Goal: Task Accomplishment & Management: Manage account settings

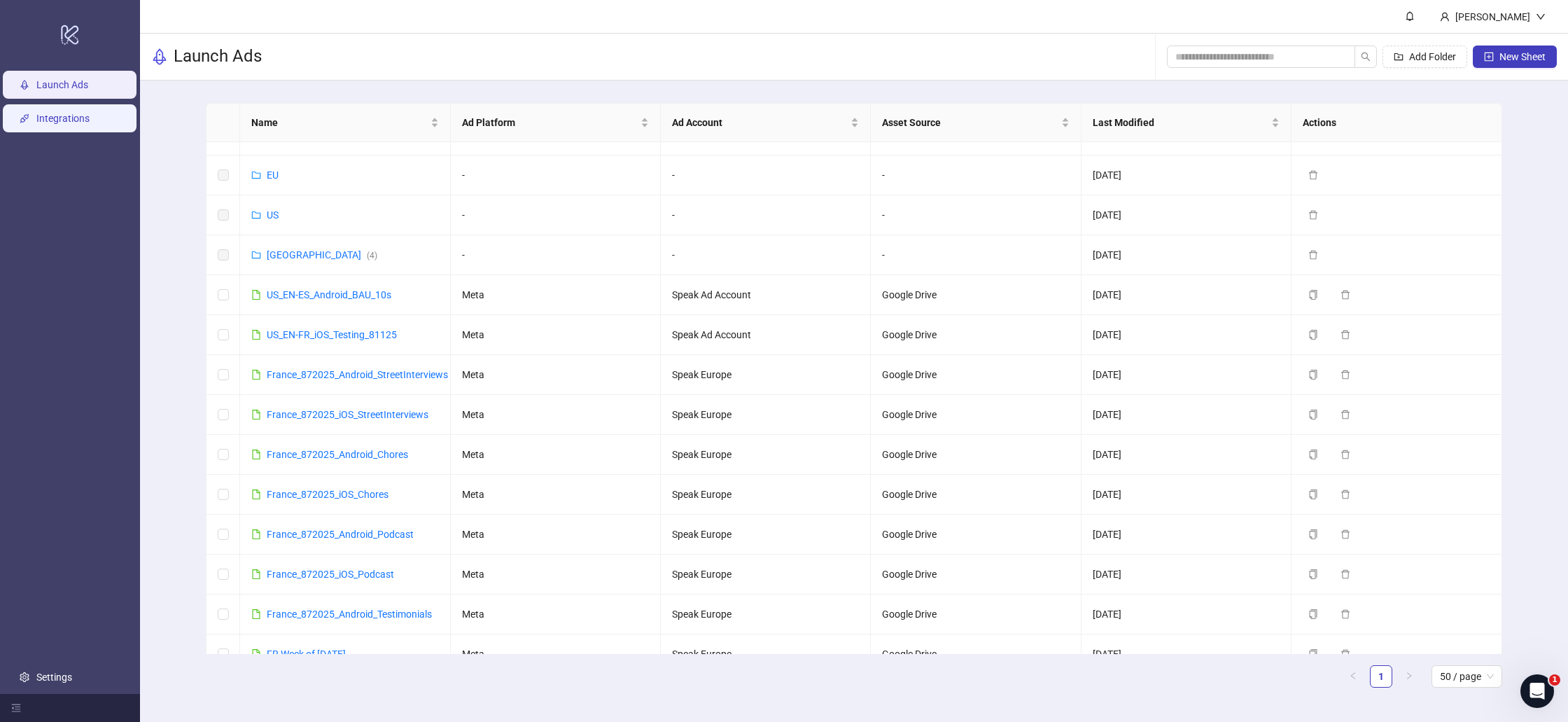
scroll to position [1, 0]
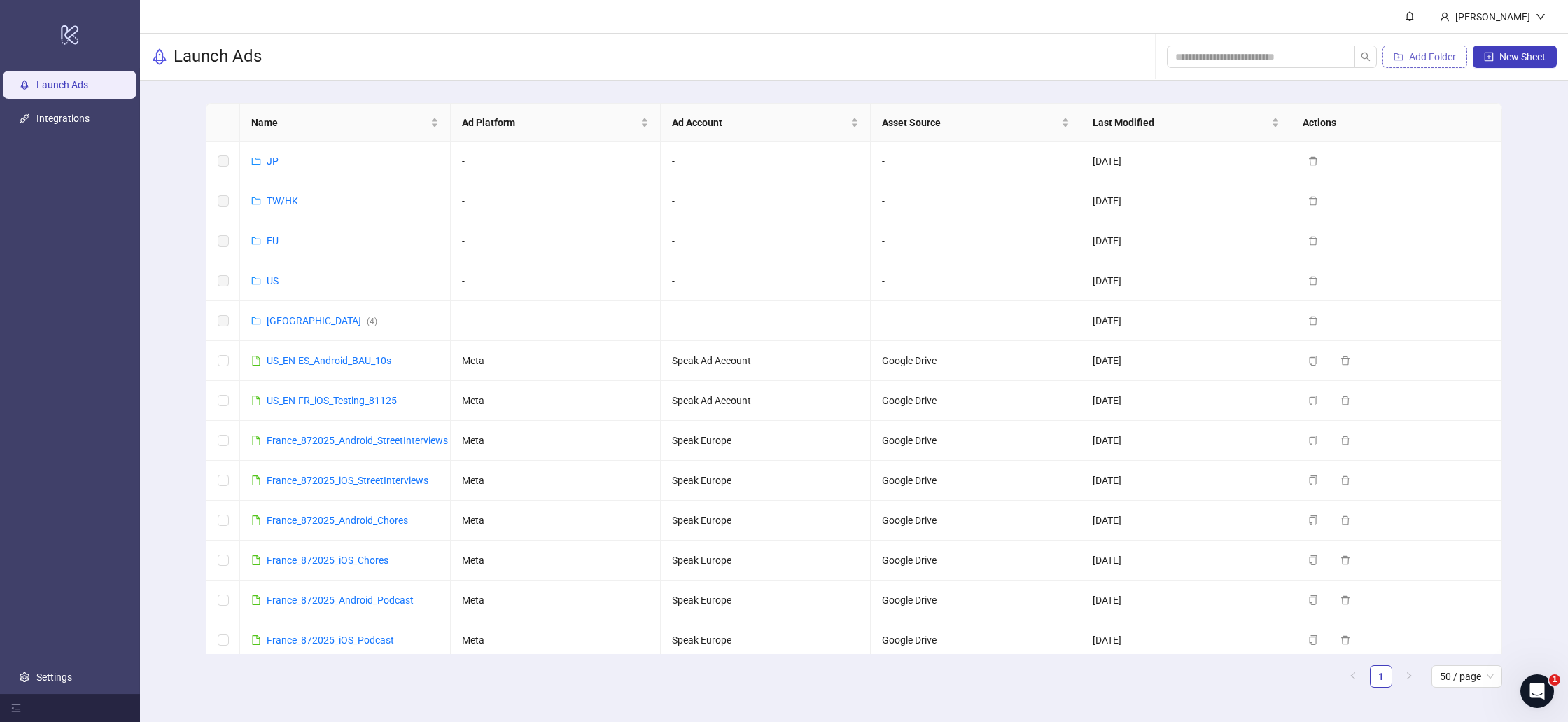
click at [1415, 54] on span "Add Folder" at bounding box center [1432, 57] width 47 height 12
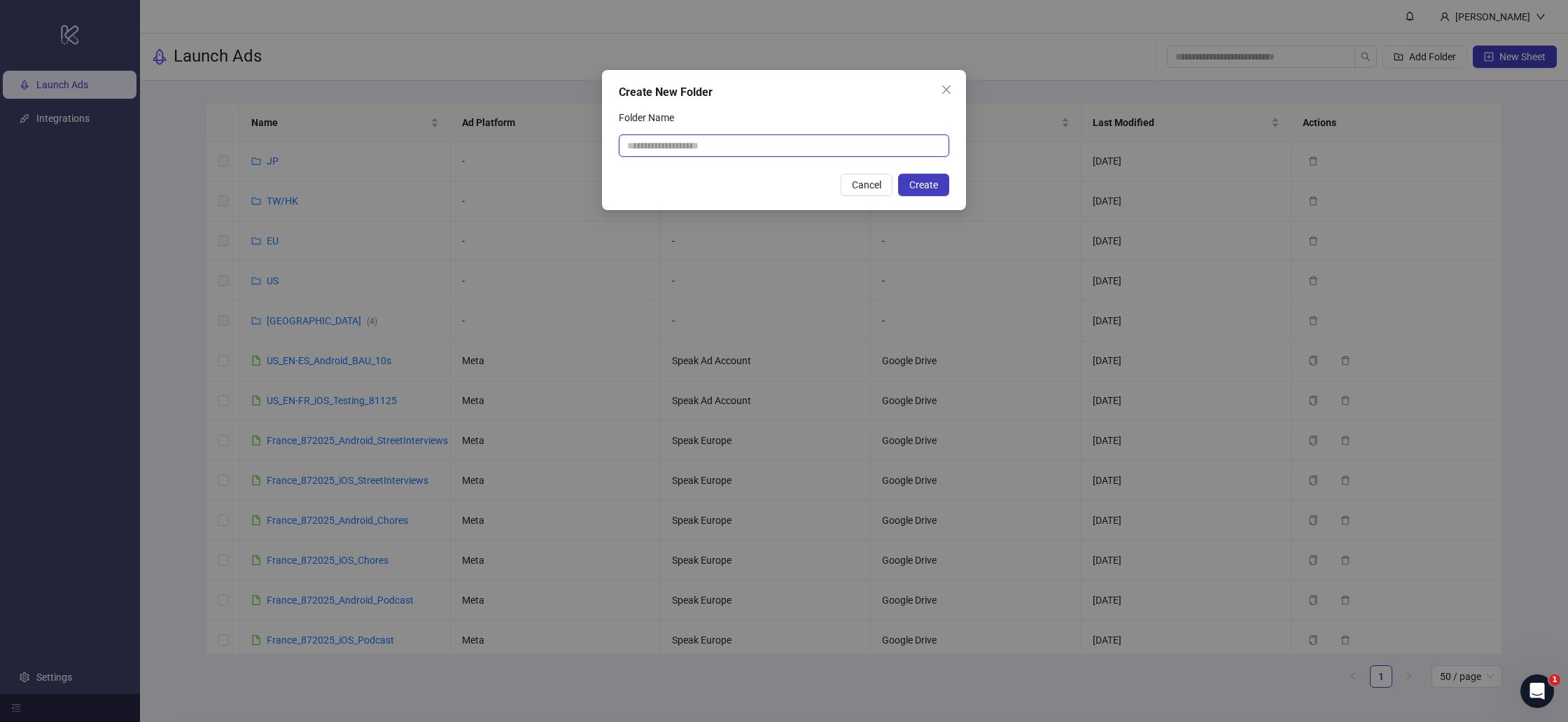
click at [820, 149] on input "Folder Name" at bounding box center [784, 145] width 330 height 22
type input "**"
click at [926, 185] on span "Create" at bounding box center [924, 185] width 29 height 12
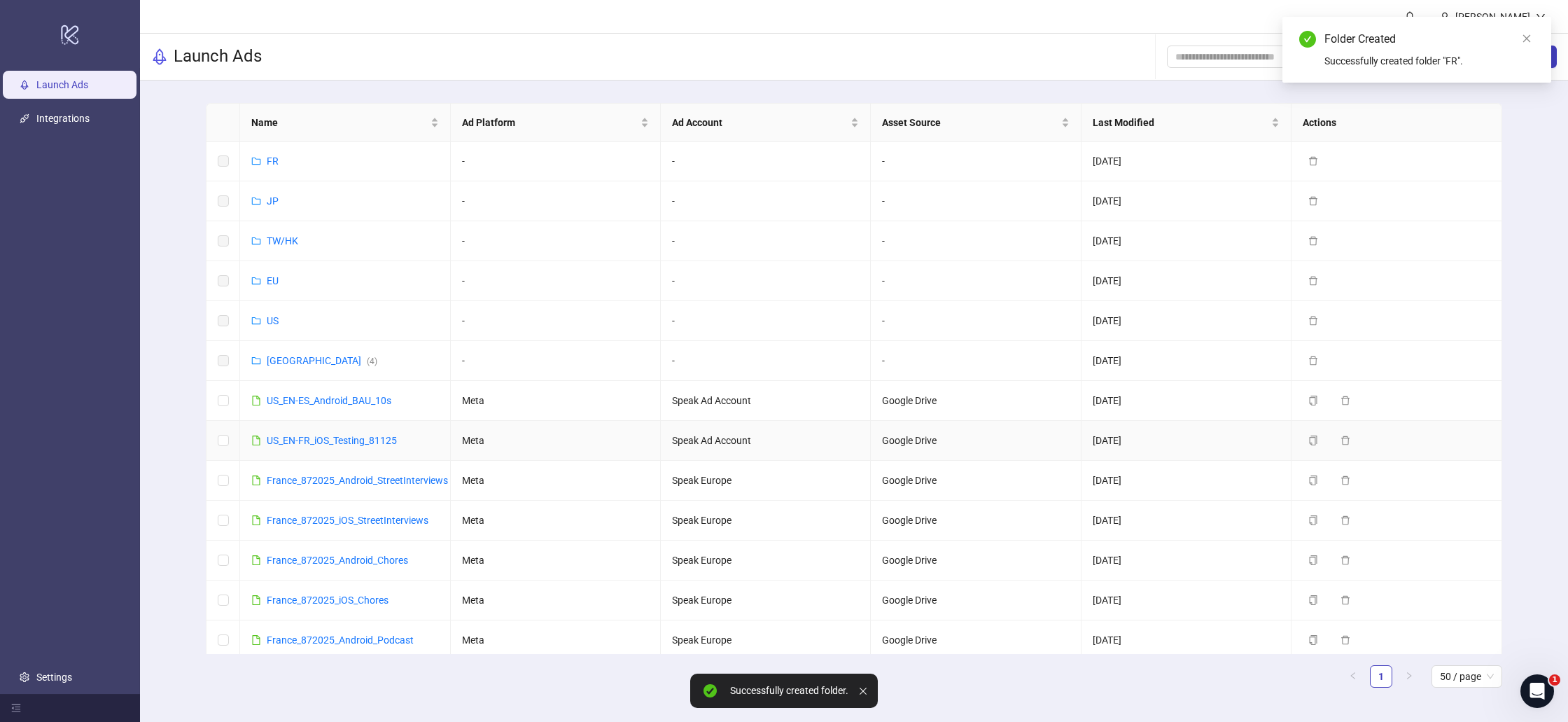
scroll to position [0, 0]
click at [217, 479] on td at bounding box center [223, 480] width 34 height 40
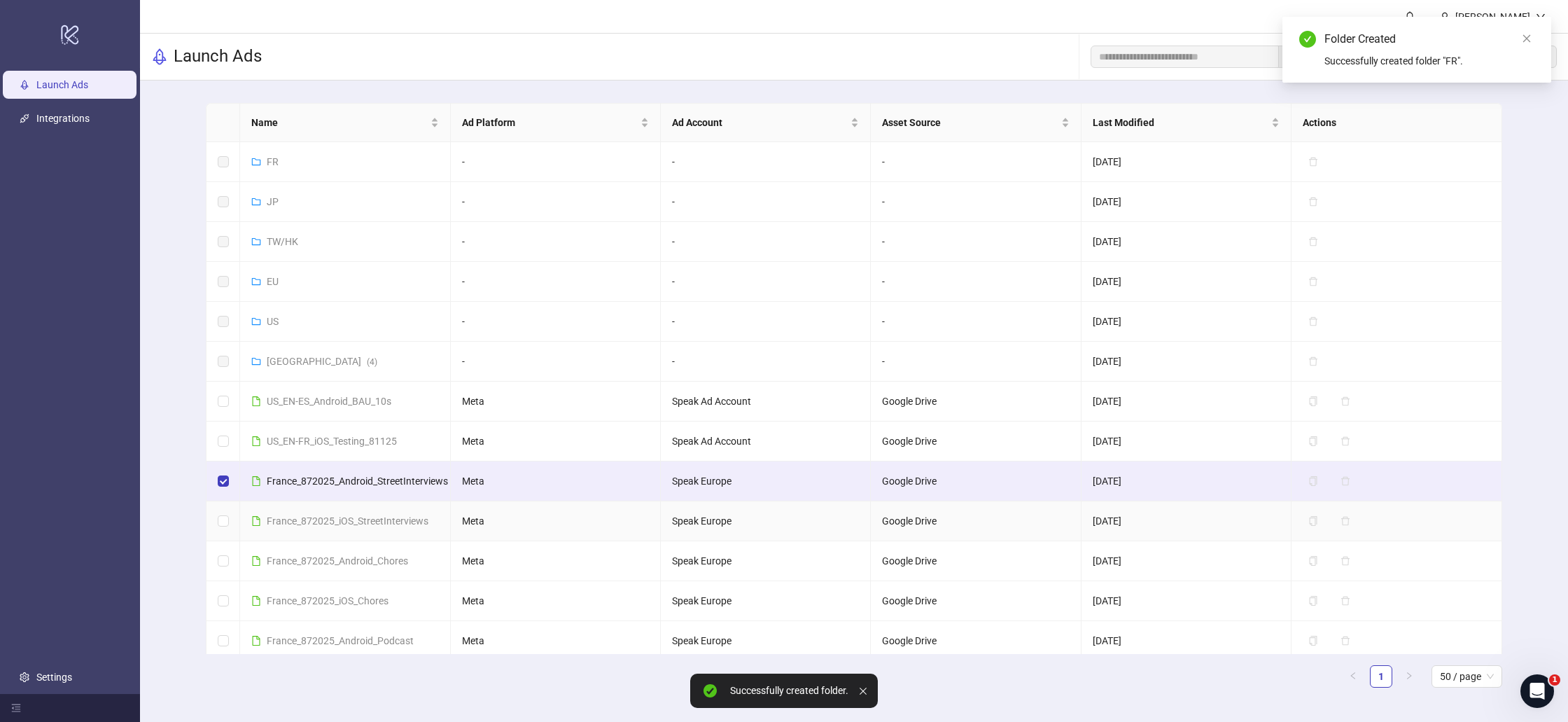
drag, startPoint x: 216, startPoint y: 480, endPoint x: 222, endPoint y: 541, distance: 61.3
click at [221, 526] on label at bounding box center [223, 521] width 12 height 16
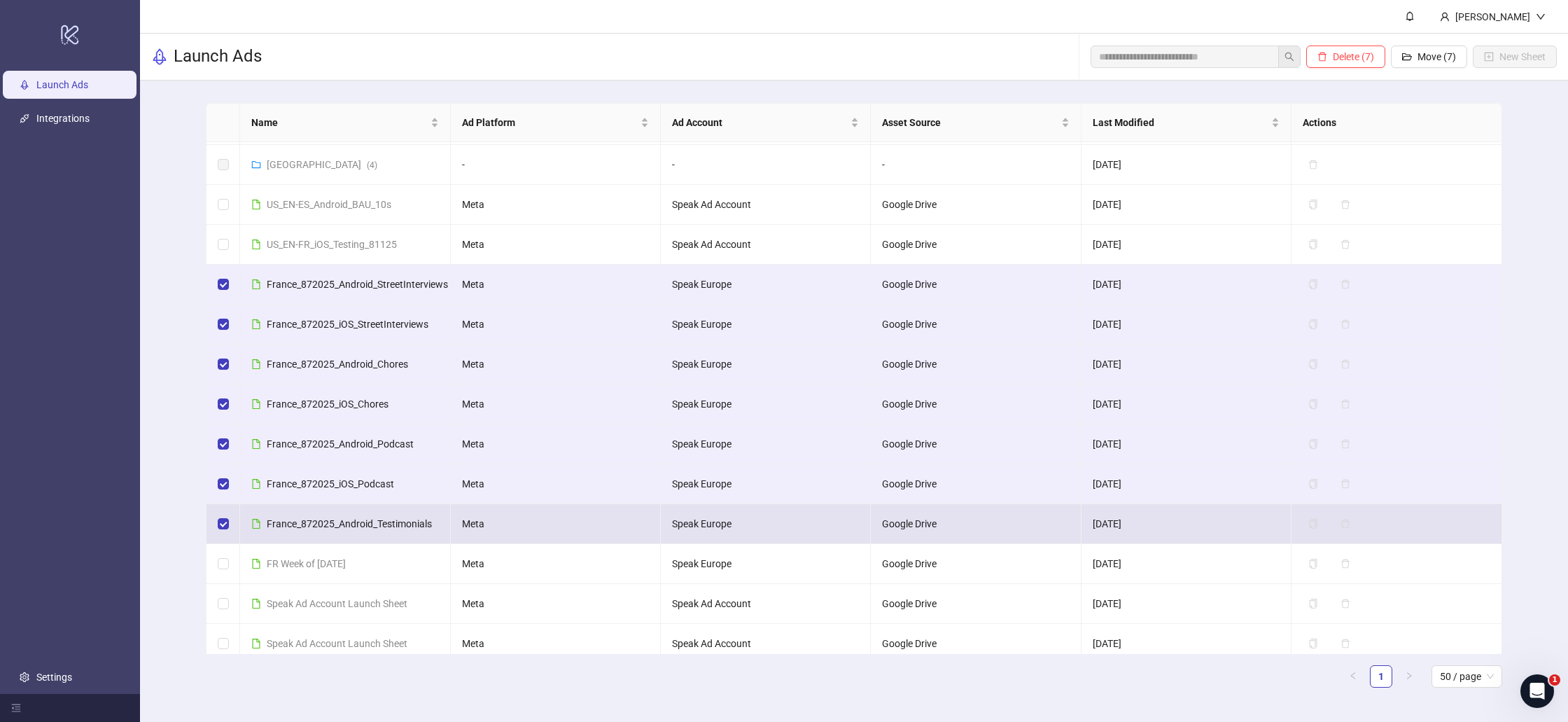
scroll to position [207, 0]
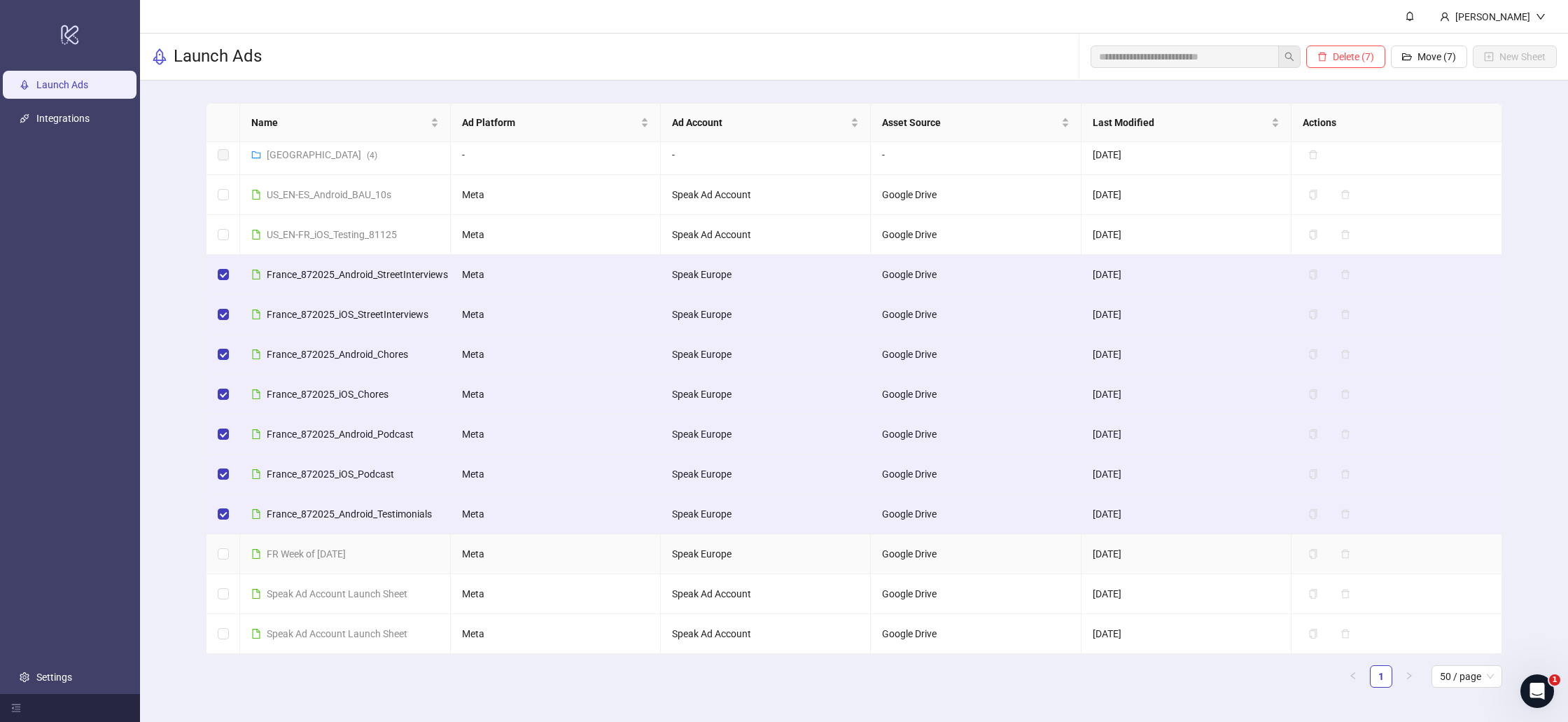
click at [231, 554] on td at bounding box center [223, 553] width 34 height 40
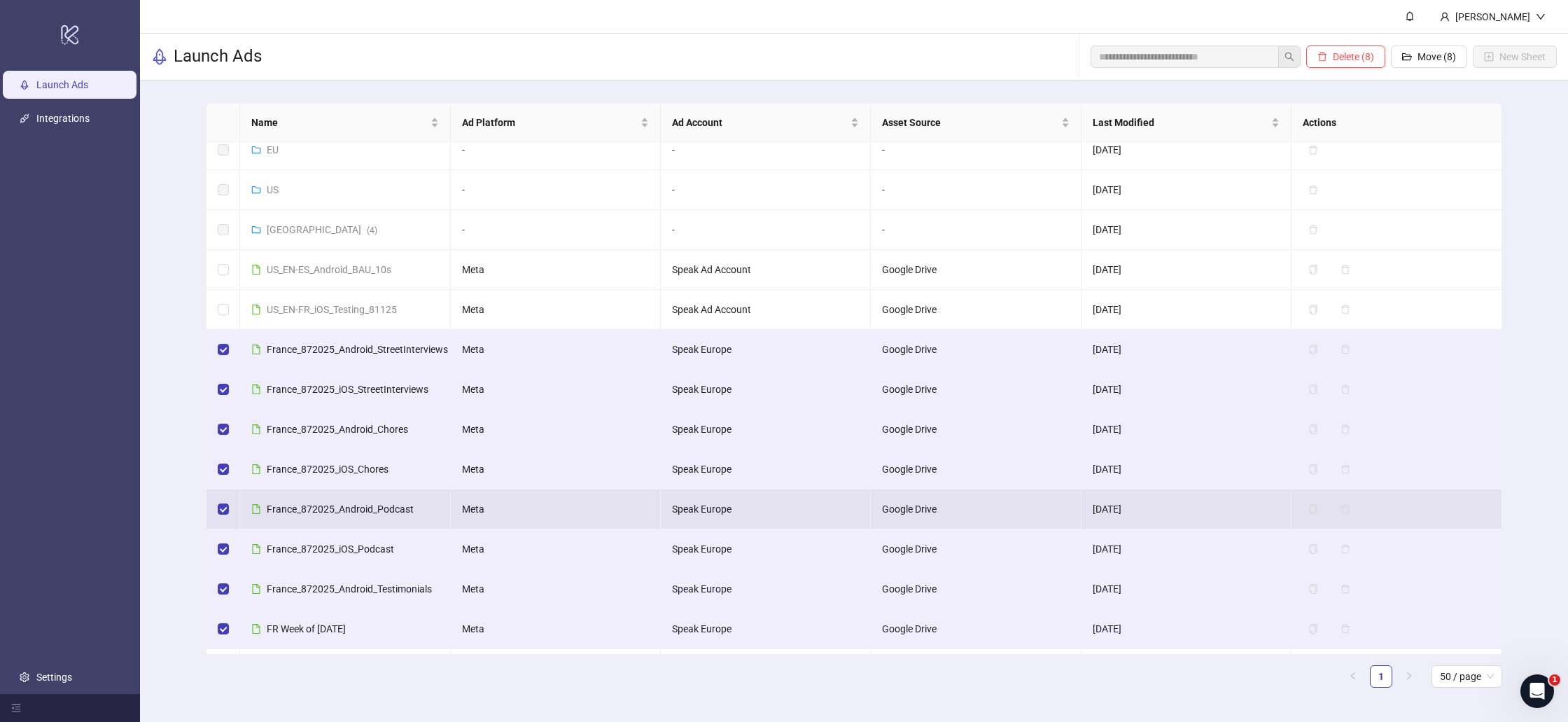
scroll to position [0, 0]
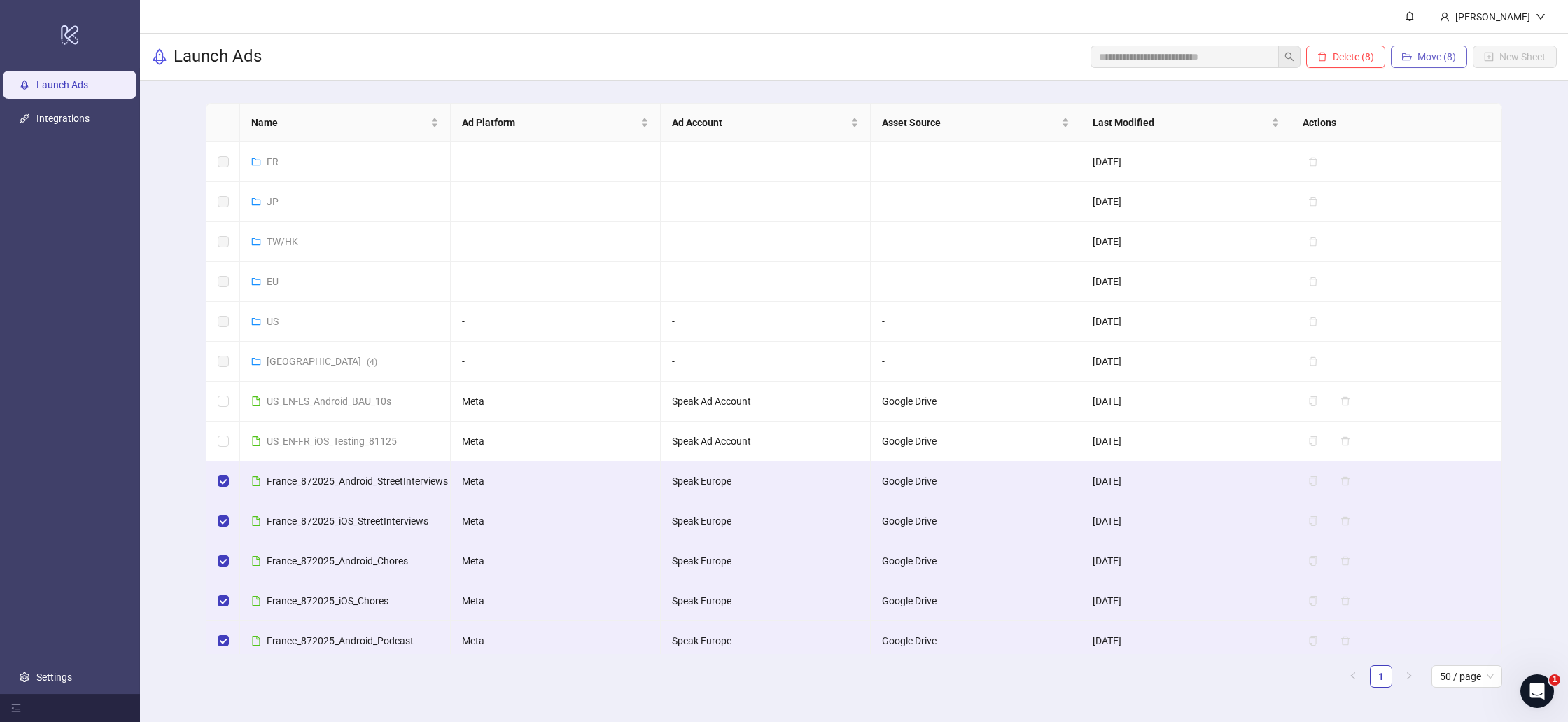
click at [1441, 60] on span "Move (8)" at bounding box center [1437, 57] width 39 height 12
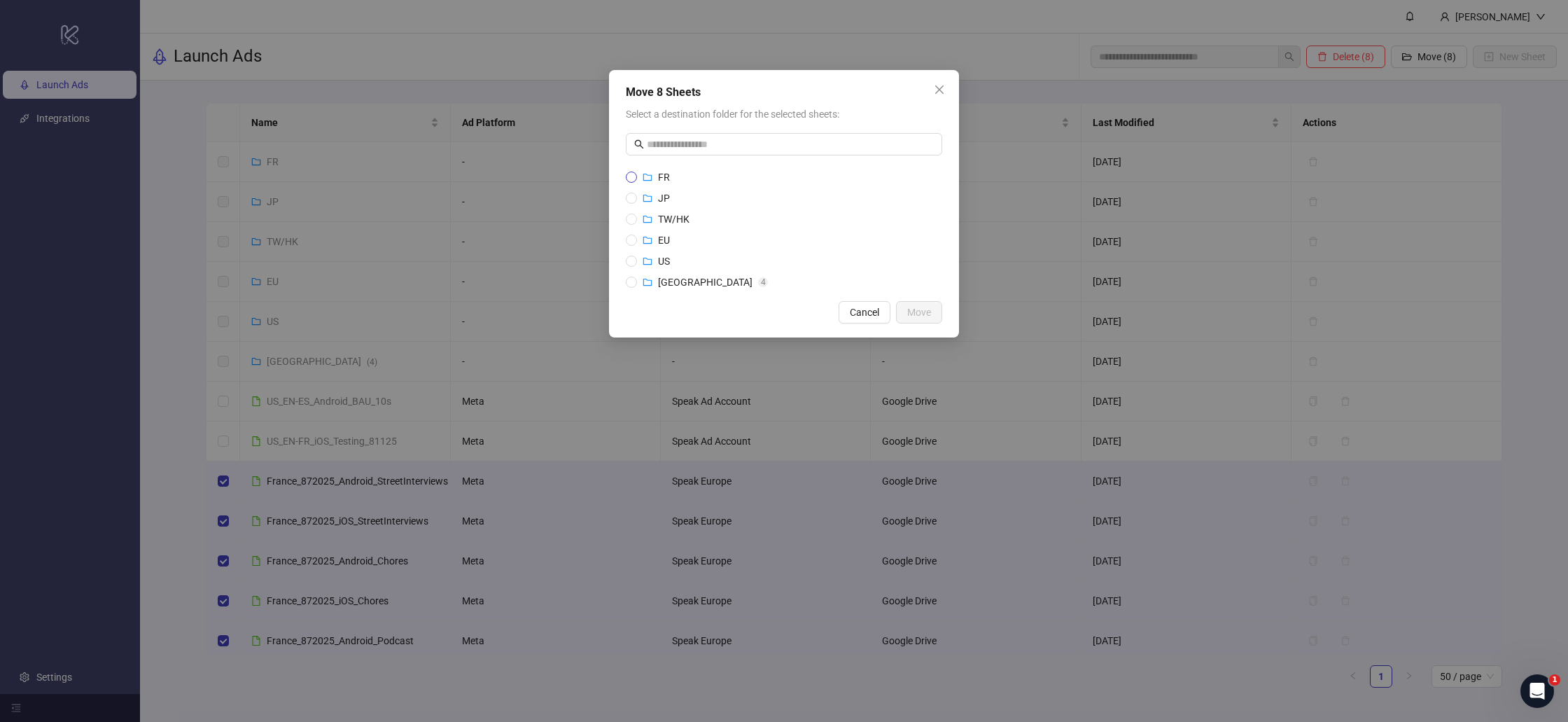
click at [641, 174] on span "FR" at bounding box center [656, 178] width 39 height 16
click at [926, 312] on span "Move" at bounding box center [919, 312] width 24 height 12
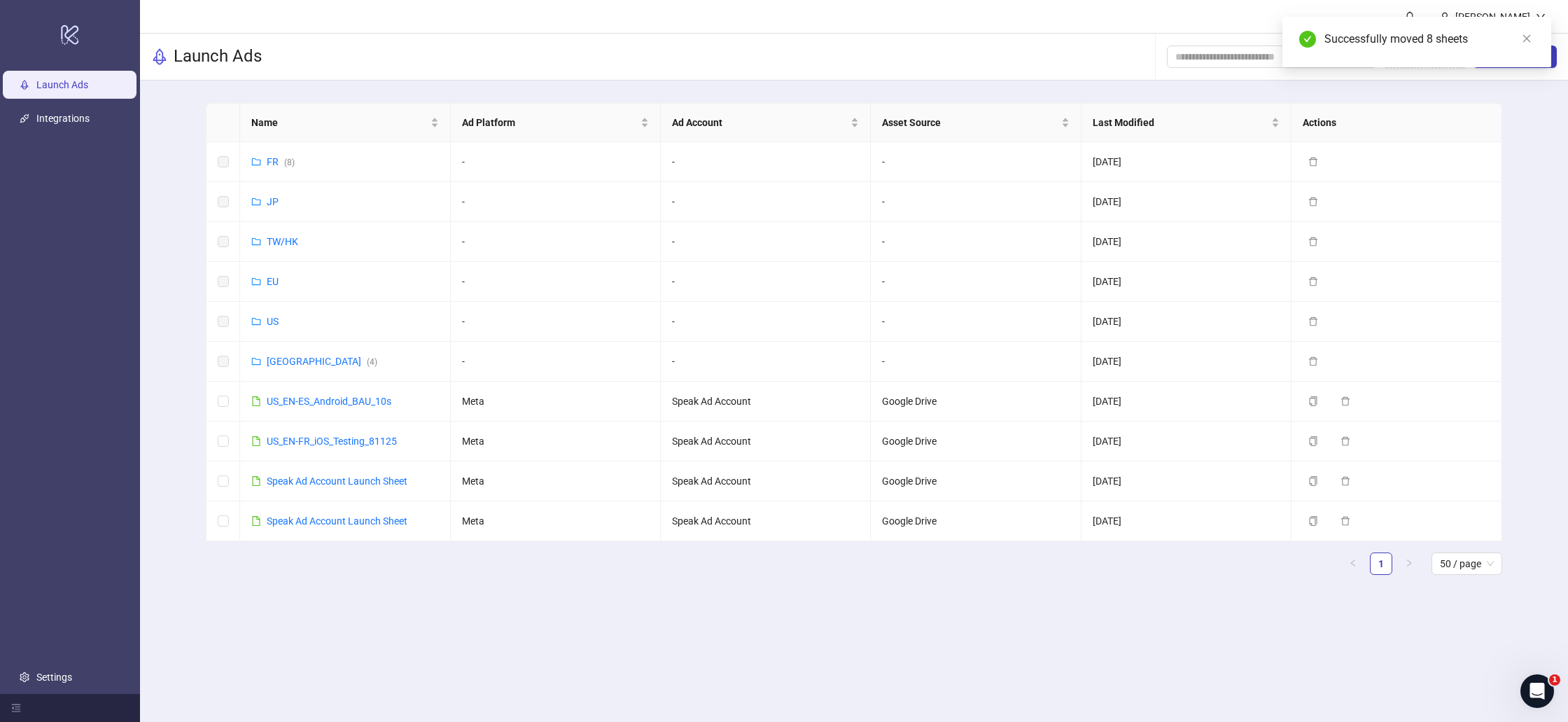
drag, startPoint x: 1527, startPoint y: 37, endPoint x: 1474, endPoint y: 43, distance: 53.3
click at [1527, 37] on icon "close" at bounding box center [1527, 39] width 8 height 8
click at [279, 323] on td "US" at bounding box center [344, 321] width 210 height 40
click at [270, 322] on link "US" at bounding box center [273, 321] width 12 height 12
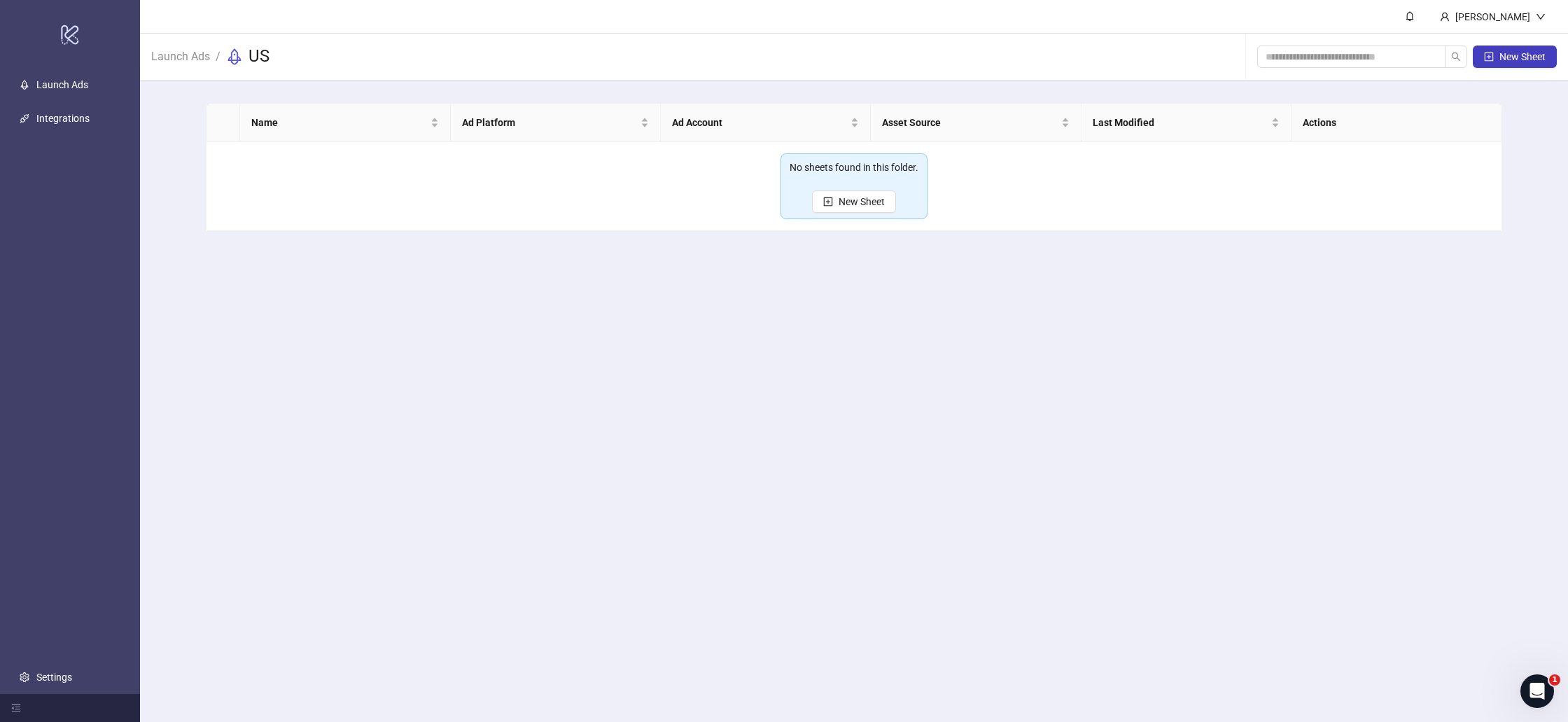
click at [270, 322] on main "[PERSON_NAME] Launch Ads / US New Sheet Name Ad Platform Ad Account Asset Sourc…" at bounding box center [853, 361] width 1427 height 722
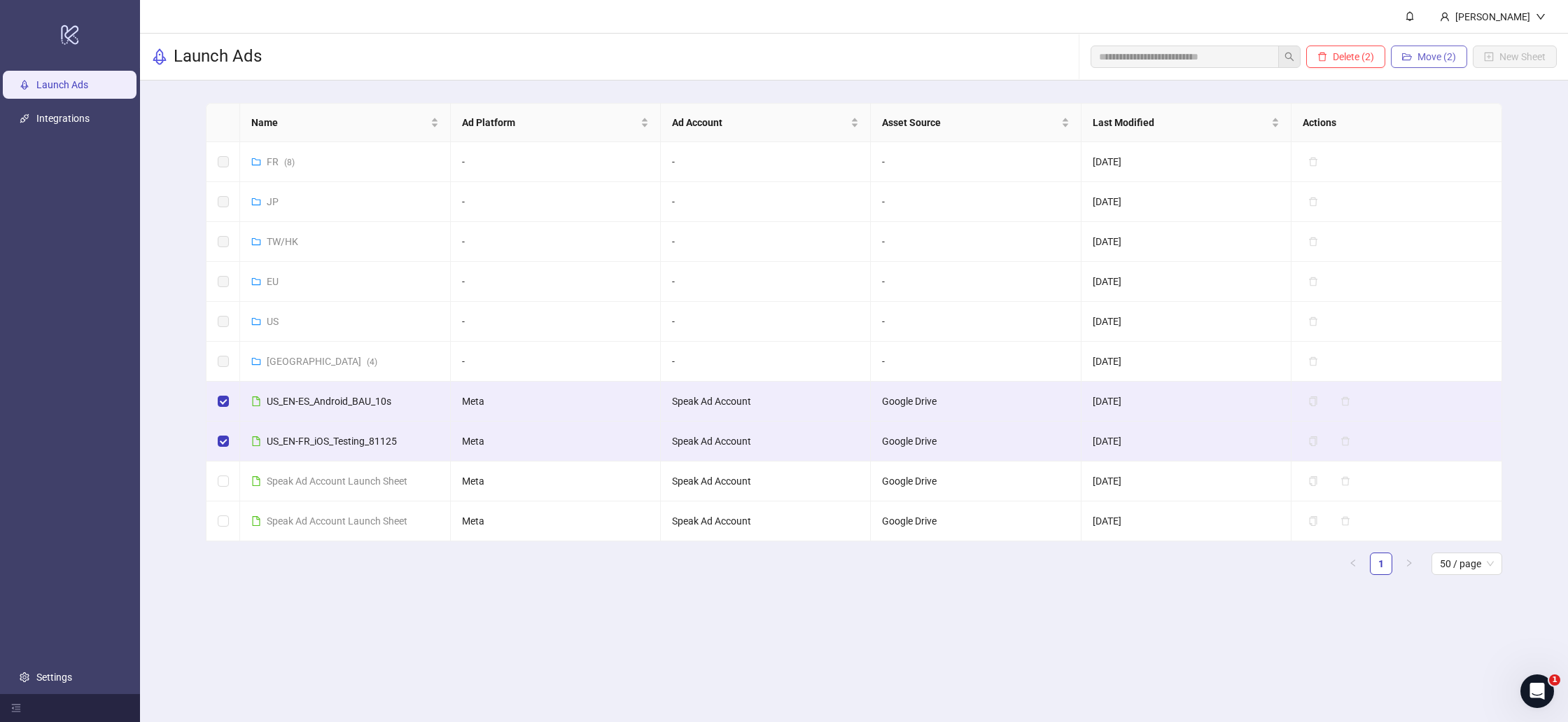
click at [1425, 54] on span "Move (2)" at bounding box center [1437, 57] width 39 height 12
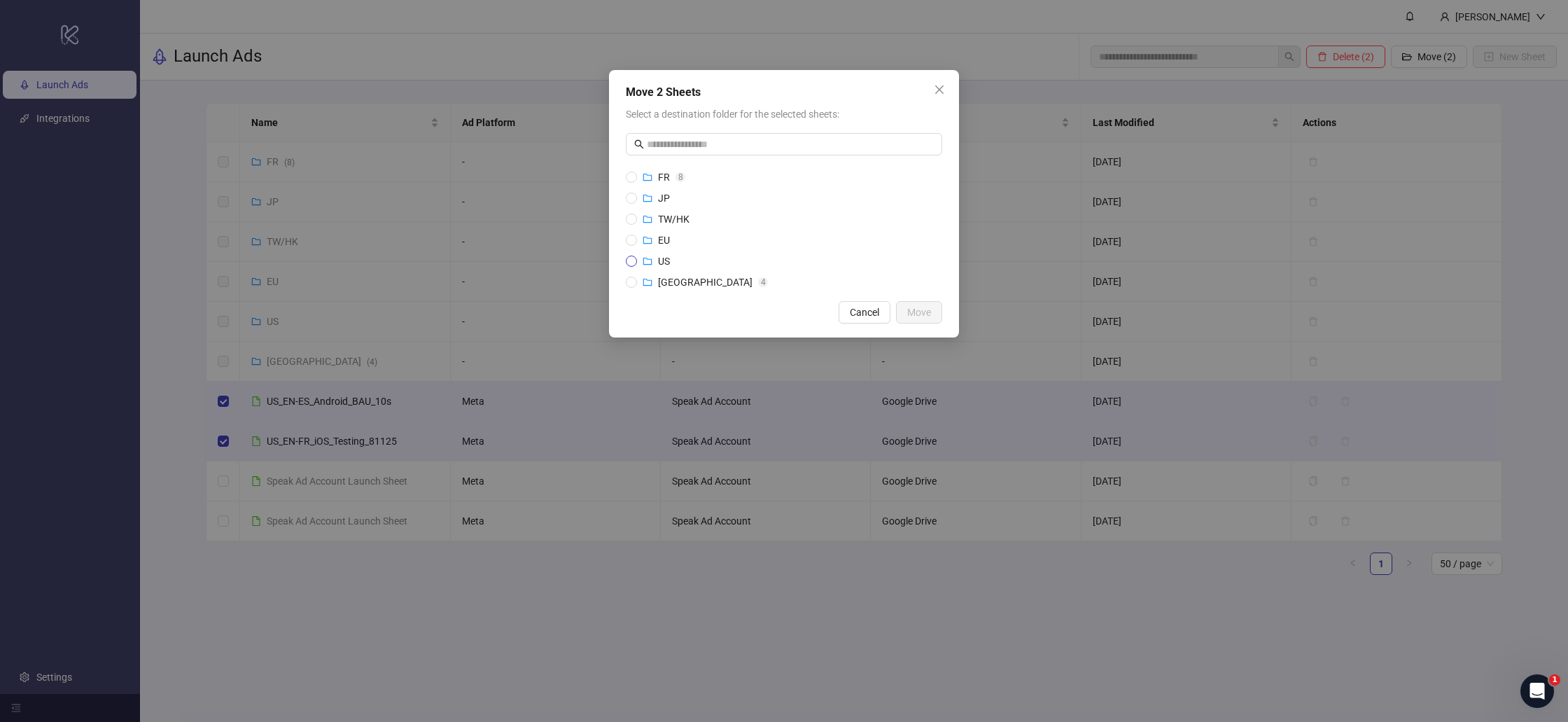
click at [665, 261] on span "US" at bounding box center [664, 261] width 12 height 12
click at [921, 315] on span "Move" at bounding box center [919, 312] width 24 height 12
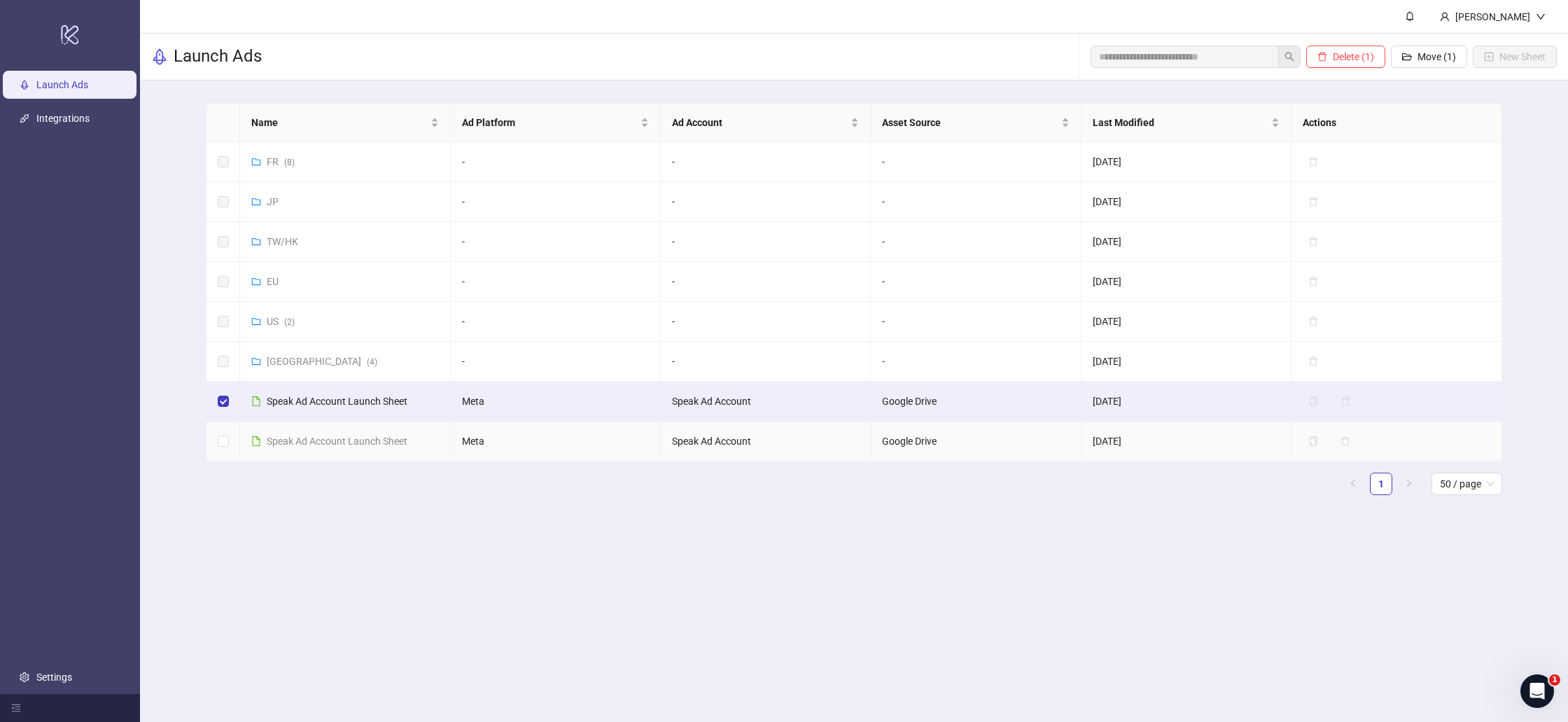
click at [219, 431] on td at bounding box center [223, 441] width 34 height 40
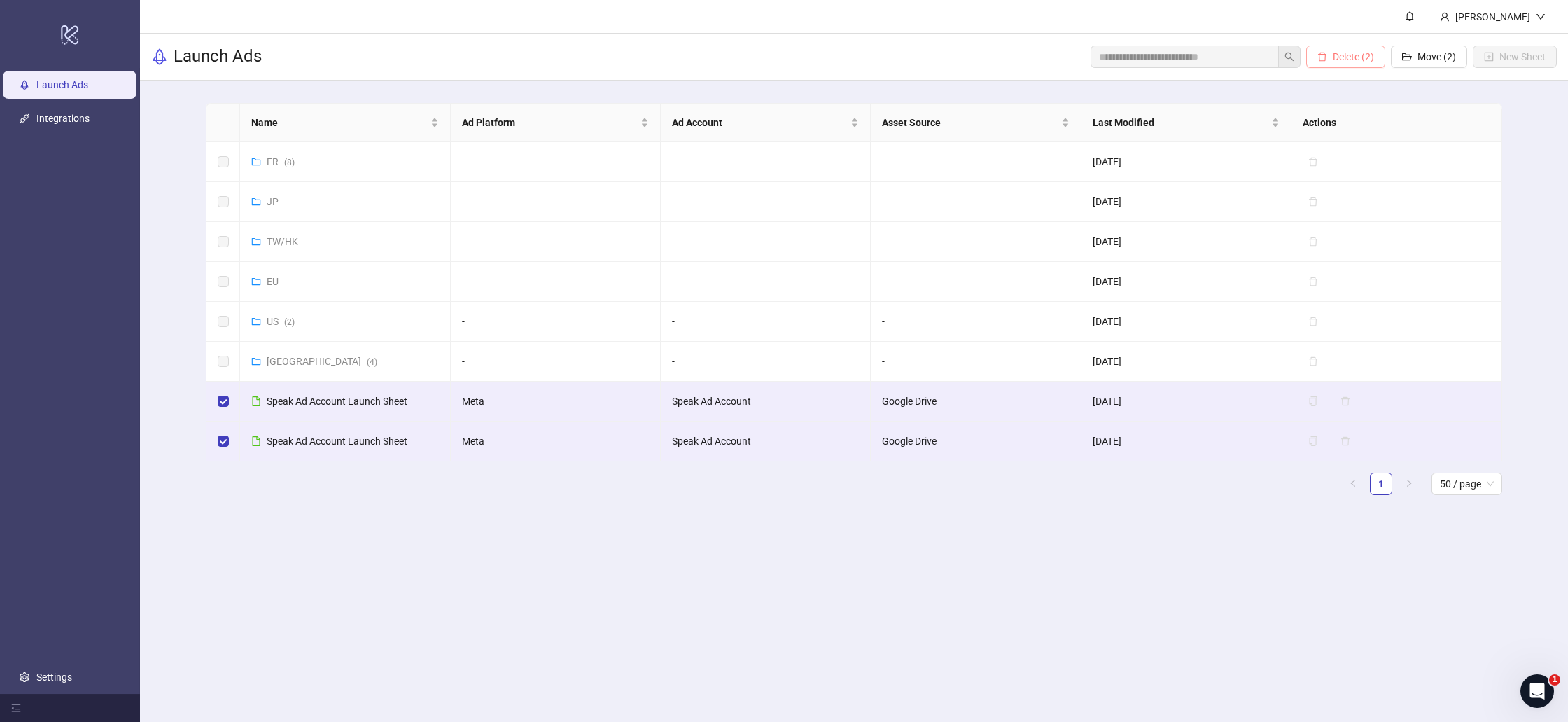
click at [1345, 52] on span "Delete (2)" at bounding box center [1353, 57] width 42 height 12
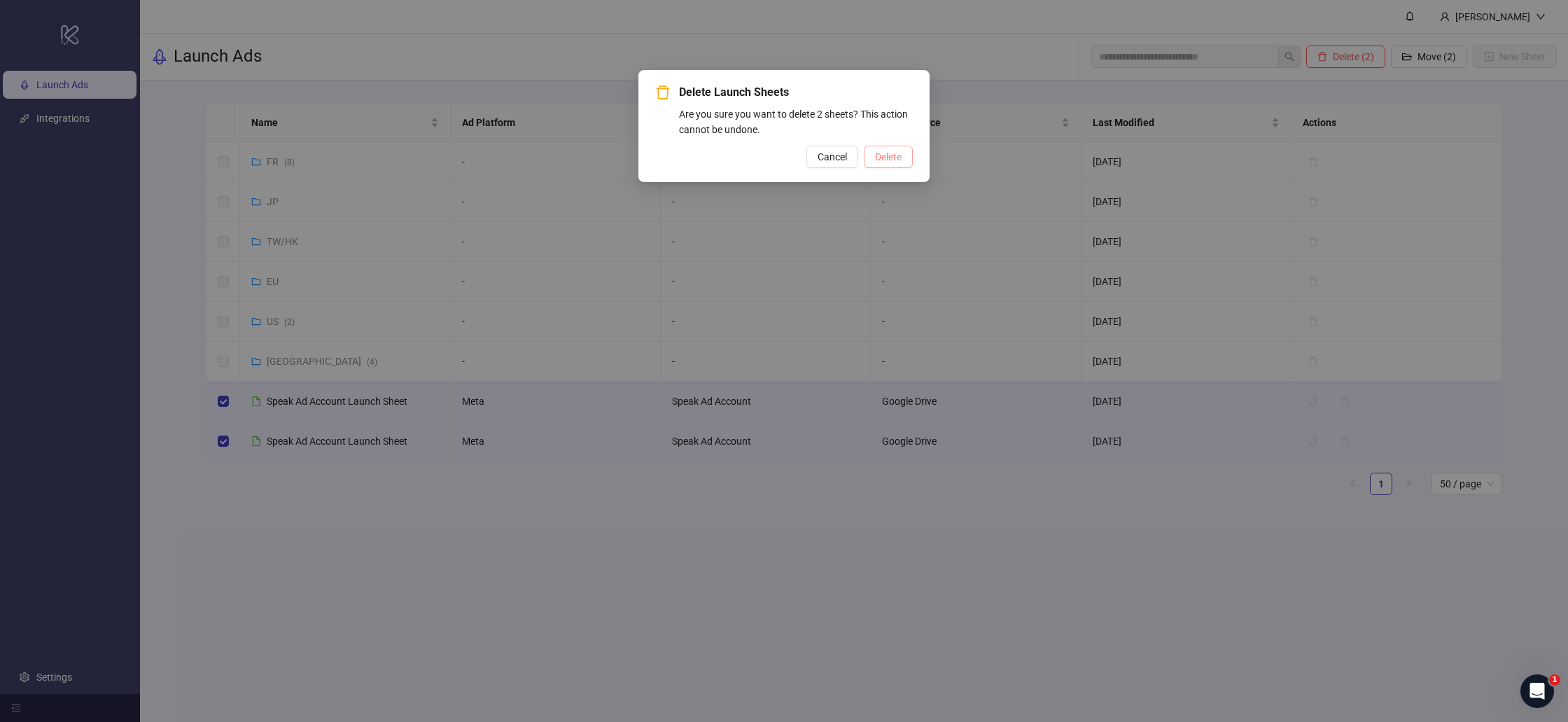
click at [878, 149] on button "Delete" at bounding box center [888, 156] width 49 height 22
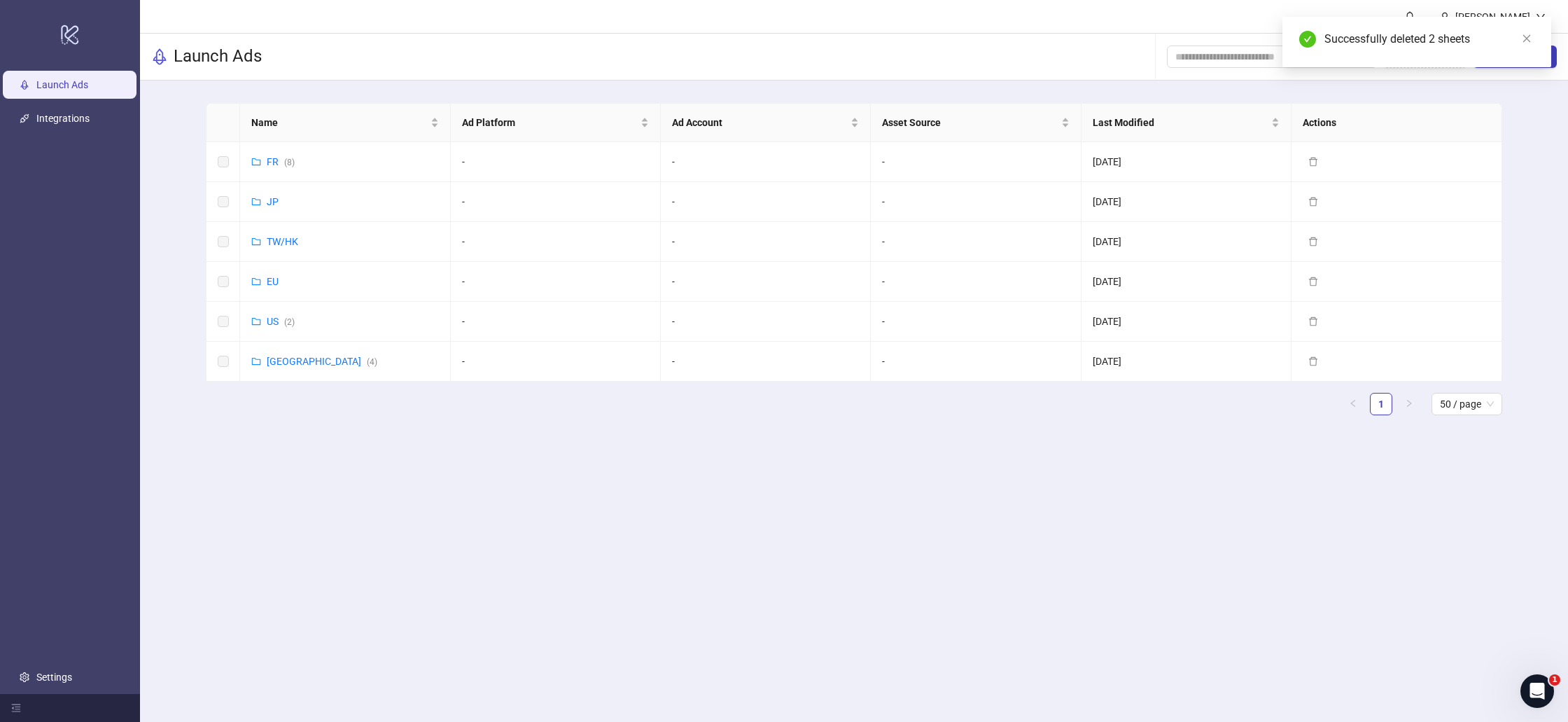
click at [1174, 443] on main "Name Ad Platform Ad Account Asset Source Last Modified Actions FR ( 8 ) - - - […" at bounding box center [854, 264] width 1318 height 368
click at [940, 478] on main "[PERSON_NAME] Launch Ads Add Folder New Sheet Name Ad Platform Ad Account Asset…" at bounding box center [853, 361] width 1427 height 722
